Goal: Use online tool/utility: Utilize a website feature to perform a specific function

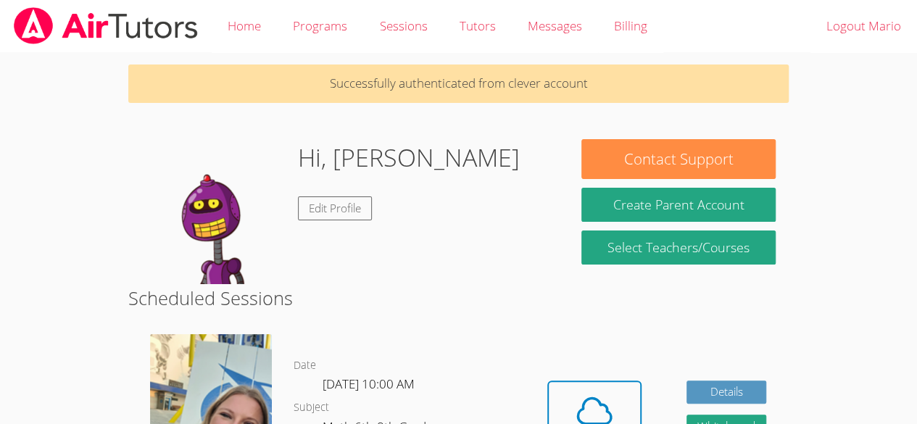
click at [853, 267] on body "Home Programs Sessions Tutors Messages Billing Logout Mario Successfully authen…" at bounding box center [458, 212] width 917 height 424
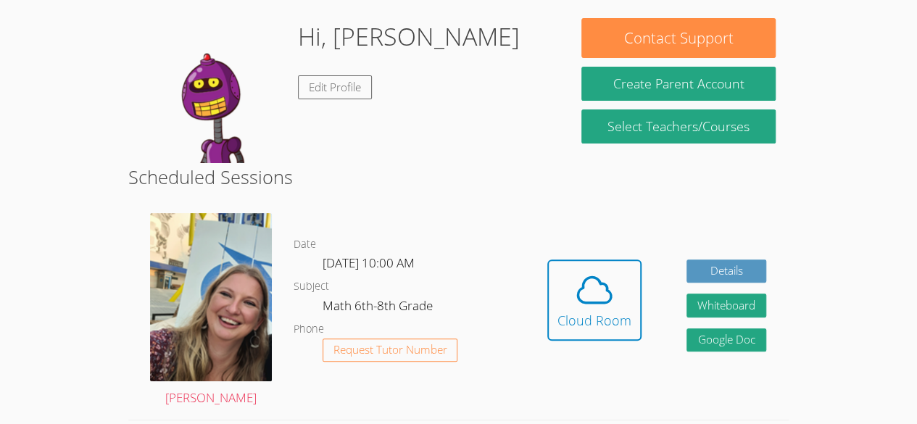
scroll to position [123, 0]
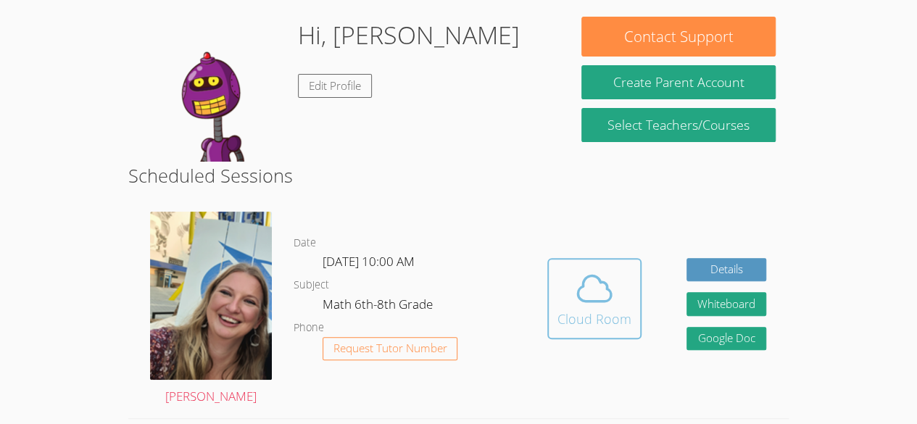
click at [606, 286] on icon at bounding box center [594, 287] width 33 height 25
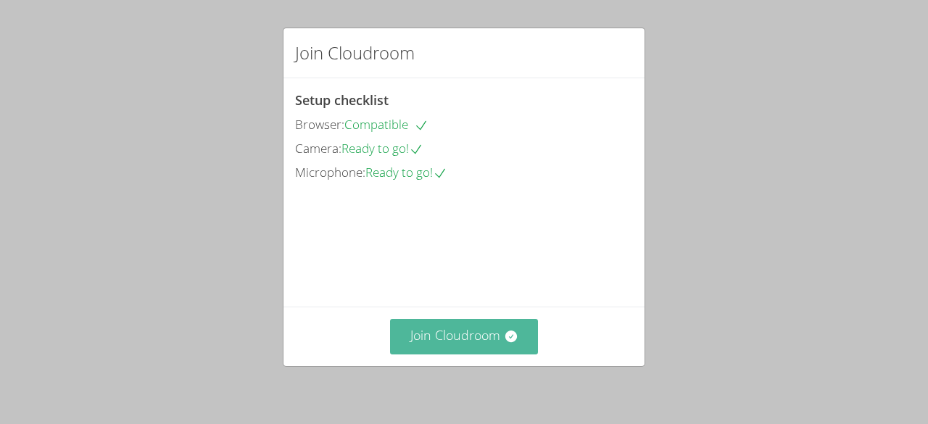
click at [487, 340] on button "Join Cloudroom" at bounding box center [464, 337] width 149 height 36
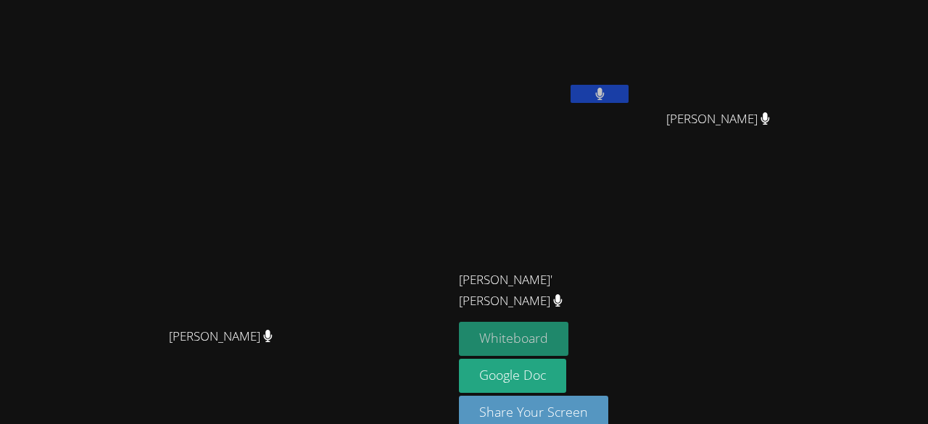
click at [568, 341] on button "Whiteboard" at bounding box center [513, 339] width 109 height 34
